Goal: Task Accomplishment & Management: Use online tool/utility

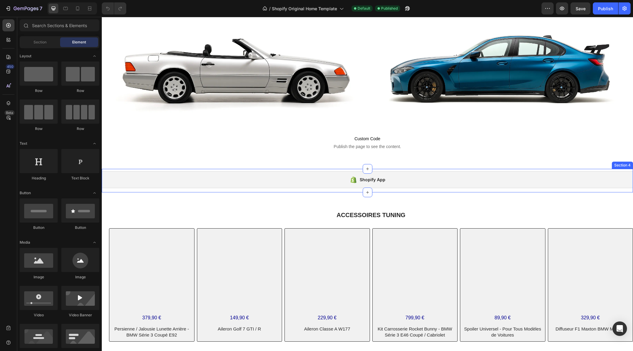
scroll to position [129, 0]
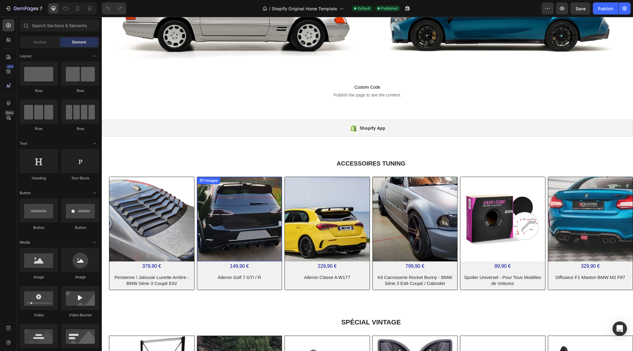
click at [232, 220] on img at bounding box center [239, 219] width 85 height 85
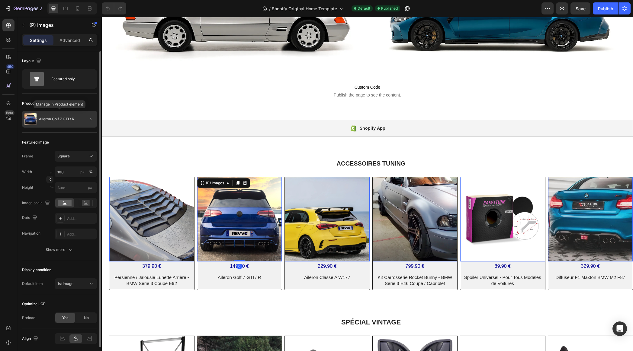
click at [65, 118] on p "Aileron Golf 7 GTI / R" at bounding box center [56, 119] width 35 height 4
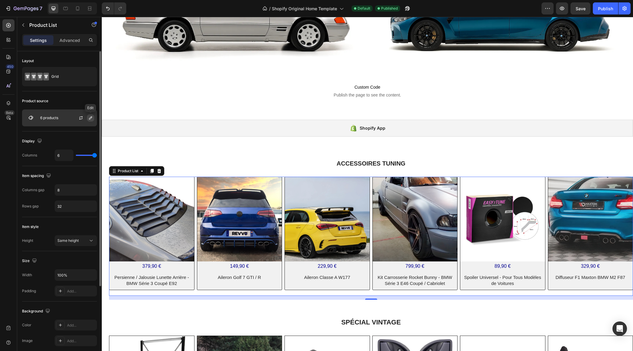
click at [90, 117] on icon "button" at bounding box center [90, 118] width 5 height 5
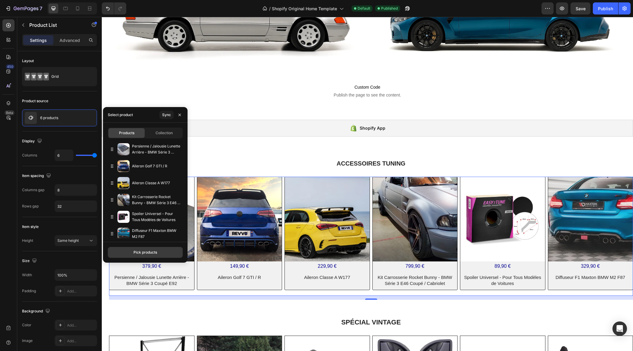
click at [145, 254] on div "Pick products" at bounding box center [145, 252] width 24 height 5
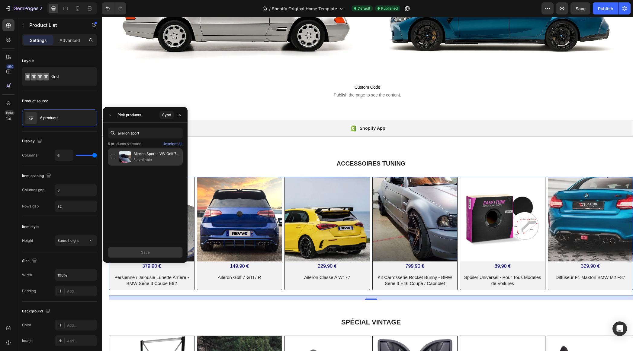
type input "aileron sport"
click at [113, 157] on div "Aileron Sport - VW Golf 7 GTI / GTD / GTE 5 available" at bounding box center [145, 157] width 75 height 18
click at [144, 254] on div "Save" at bounding box center [145, 252] width 9 height 5
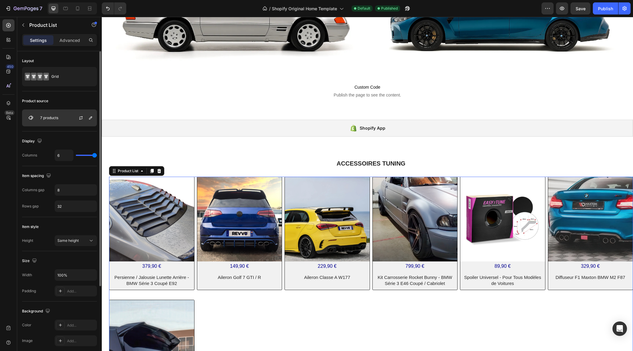
click at [58, 119] on p "7 products" at bounding box center [49, 118] width 18 height 4
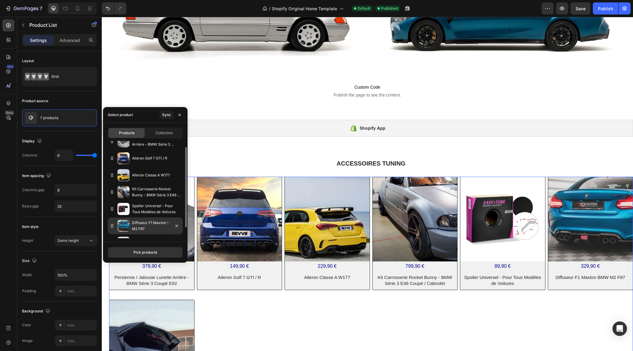
scroll to position [16, 0]
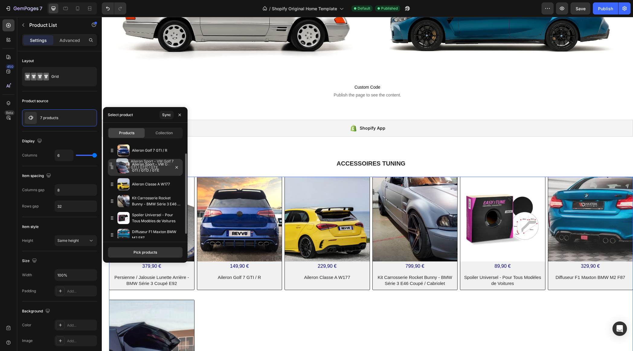
drag, startPoint x: 113, startPoint y: 236, endPoint x: 112, endPoint y: 166, distance: 70.6
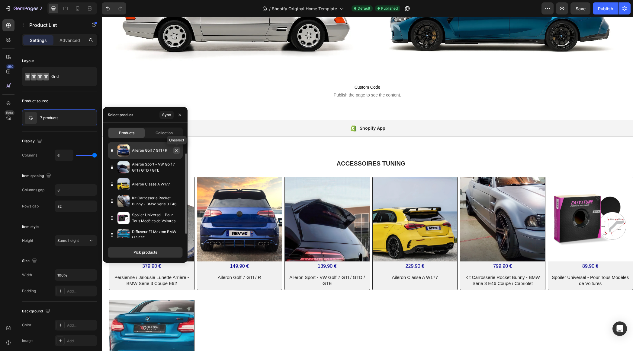
click at [179, 151] on button "button" at bounding box center [176, 150] width 7 height 7
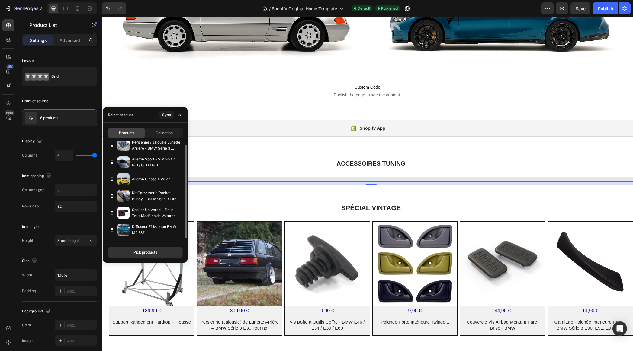
scroll to position [4, 0]
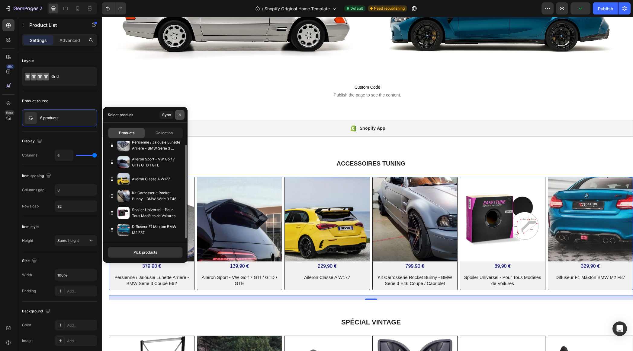
click at [180, 116] on icon "button" at bounding box center [179, 115] width 5 height 5
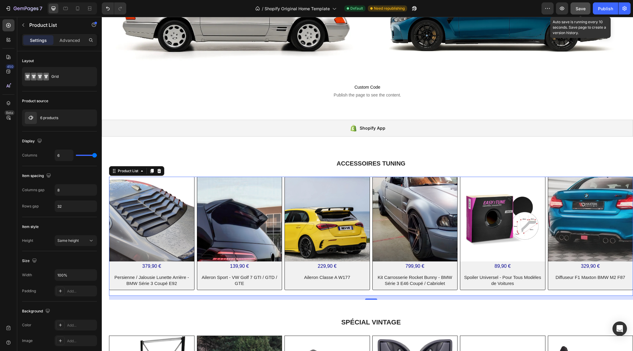
click at [582, 10] on span "Save" at bounding box center [580, 8] width 10 height 5
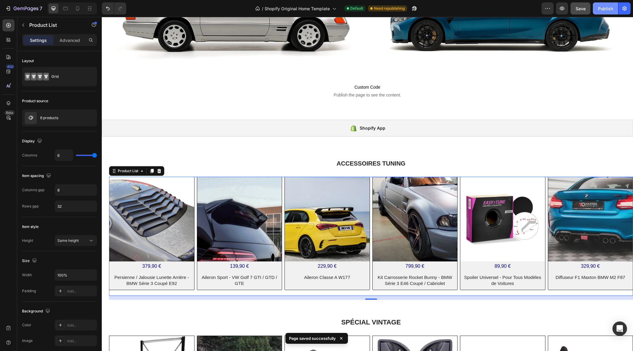
click at [603, 9] on div "Publish" at bounding box center [605, 8] width 15 height 6
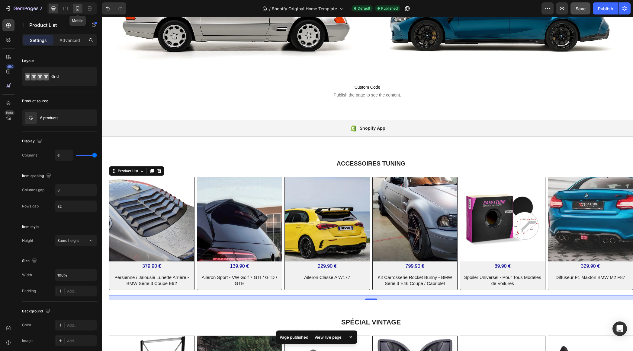
click at [78, 7] on icon at bounding box center [78, 8] width 6 height 6
type input "2"
type input "21"
type input "24"
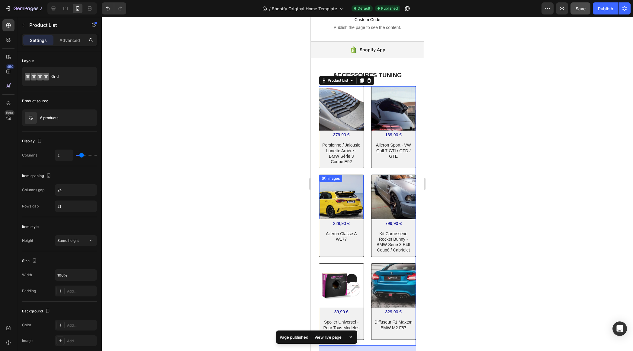
scroll to position [133, 0]
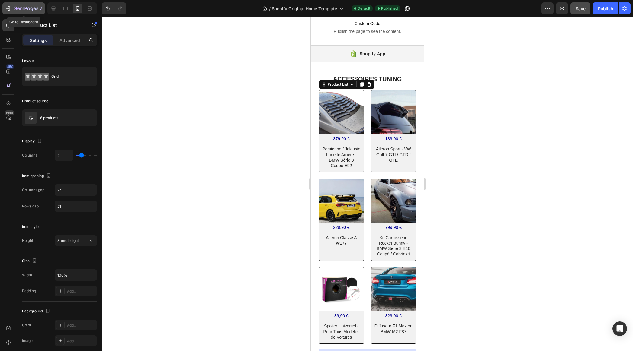
click at [28, 9] on icon "button" at bounding box center [26, 8] width 25 height 5
